Goal: Task Accomplishment & Management: Use online tool/utility

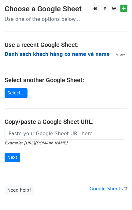
click at [34, 52] on strong "Danh sách khách hàng có name và name" at bounding box center [57, 55] width 105 height 6
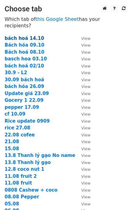
click at [29, 36] on strong "bách hoá 14.10" at bounding box center [25, 39] width 40 height 6
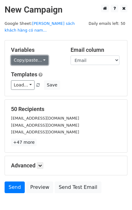
click at [27, 55] on link "Copy/paste..." at bounding box center [29, 60] width 37 height 10
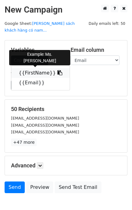
click at [26, 68] on link "{{FirstName}}" at bounding box center [40, 73] width 59 height 10
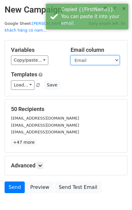
click at [91, 55] on select "FirstName Email" at bounding box center [95, 60] width 49 height 10
click at [71, 55] on select "FirstName Email" at bounding box center [95, 60] width 49 height 10
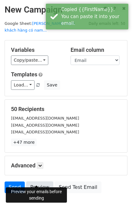
click at [37, 182] on link "Preview" at bounding box center [39, 188] width 27 height 12
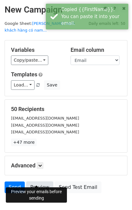
click at [38, 182] on link "Preview" at bounding box center [39, 188] width 27 height 12
